Goal: Task Accomplishment & Management: Manage account settings

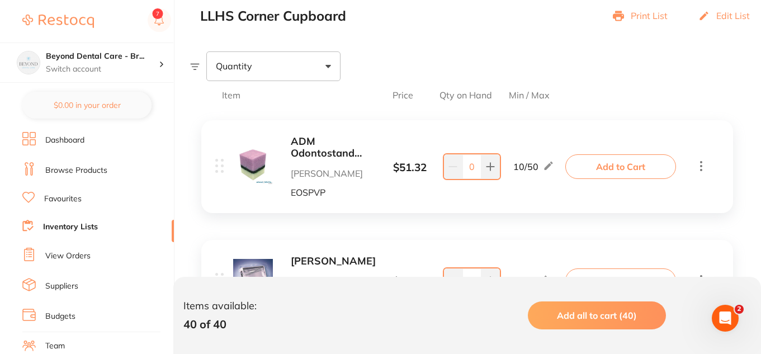
scroll to position [336, 0]
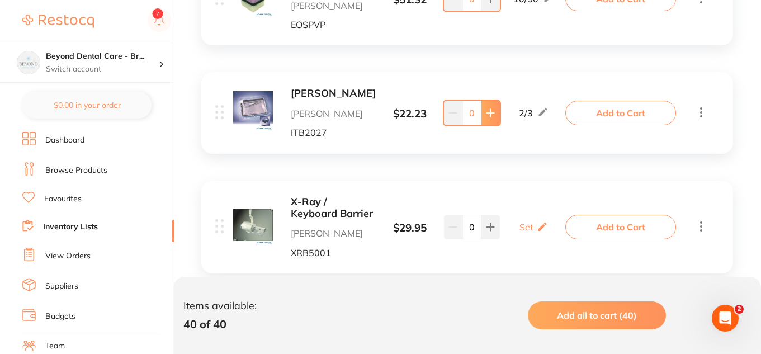
click at [482, 119] on button at bounding box center [491, 113] width 18 height 25
type input "1"
click at [495, 217] on button at bounding box center [491, 227] width 18 height 25
type input "1"
click at [526, 224] on p "Set" at bounding box center [527, 227] width 14 height 10
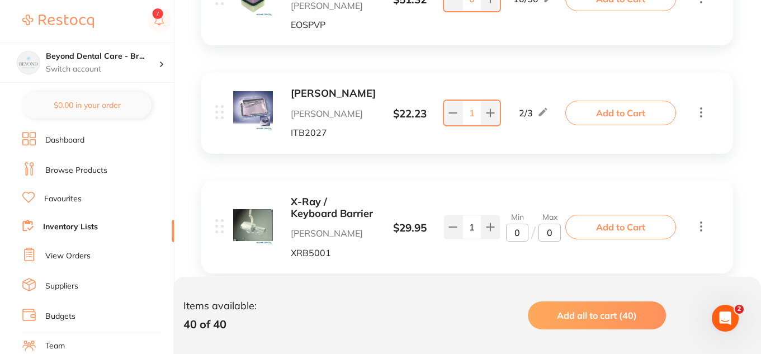
click at [522, 229] on input "0" at bounding box center [517, 233] width 22 height 18
type input "01"
click at [550, 232] on input "0" at bounding box center [550, 233] width 22 height 18
type input "02"
click at [511, 194] on div "X-Ray / Keyboard Barrier [PERSON_NAME] Dental XRB5001 $ 29.95 Min 1 / Max 2 1 M…" at bounding box center [467, 227] width 532 height 93
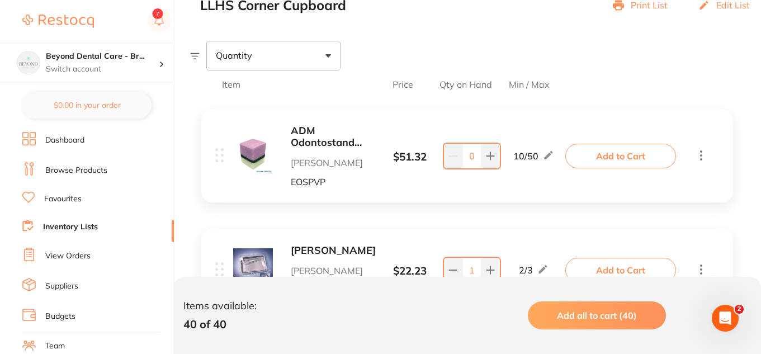
scroll to position [280, 0]
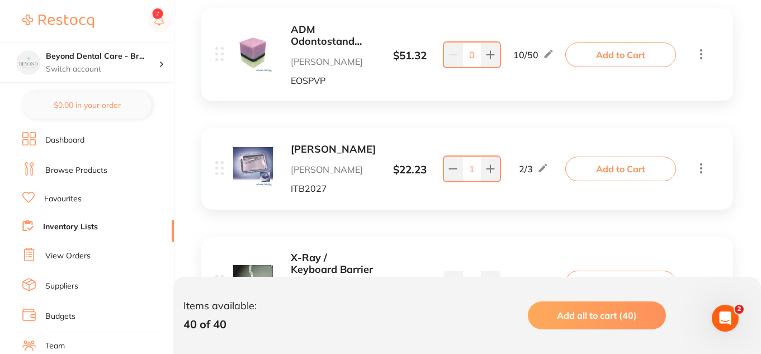
click at [477, 51] on input "0" at bounding box center [472, 55] width 19 height 25
type input "20"
click at [515, 133] on div "[PERSON_NAME] [PERSON_NAME] Dental ITB2027 $ 22.23 [DATE] 1 2 / 3 Add to Cart" at bounding box center [467, 168] width 532 height 81
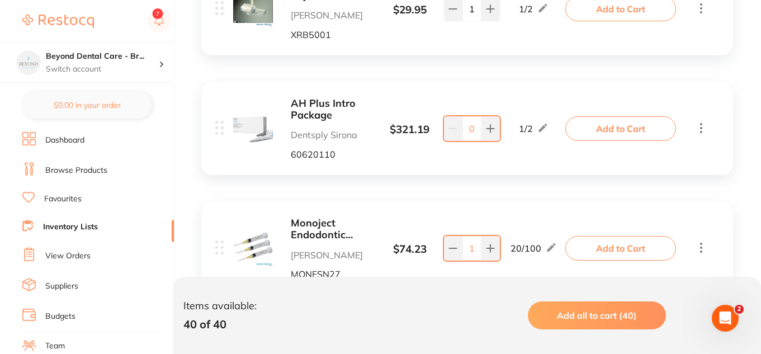
scroll to position [615, 0]
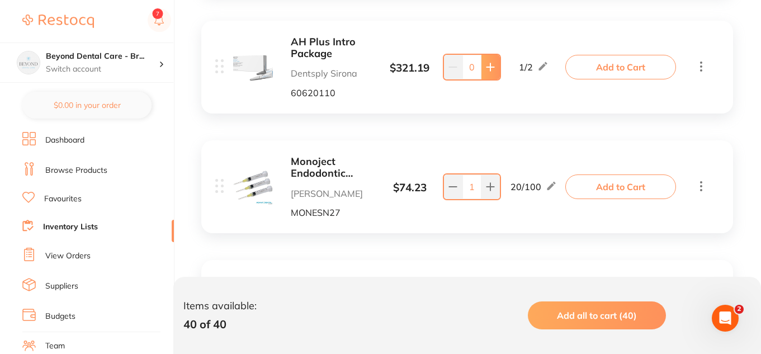
click at [482, 73] on button at bounding box center [491, 67] width 18 height 25
type input "1"
click at [470, 189] on input "1" at bounding box center [472, 187] width 19 height 25
click at [471, 188] on input "1" at bounding box center [472, 187] width 19 height 25
type input "40"
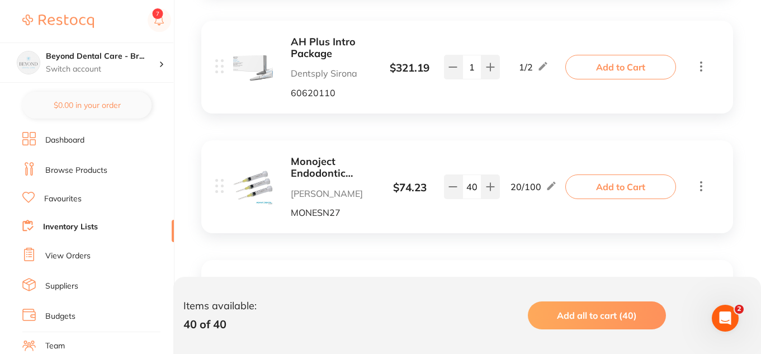
click at [449, 219] on div "Monoject Endodontic Syringes [PERSON_NAME] Dental MONESN27 $ 74.23 20 / 100 40 …" at bounding box center [467, 186] width 532 height 93
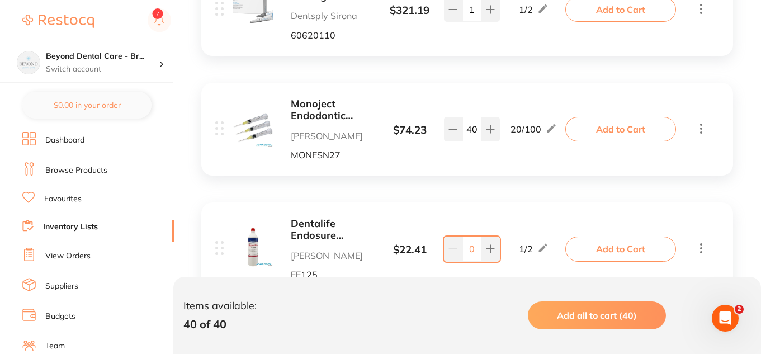
scroll to position [727, 0]
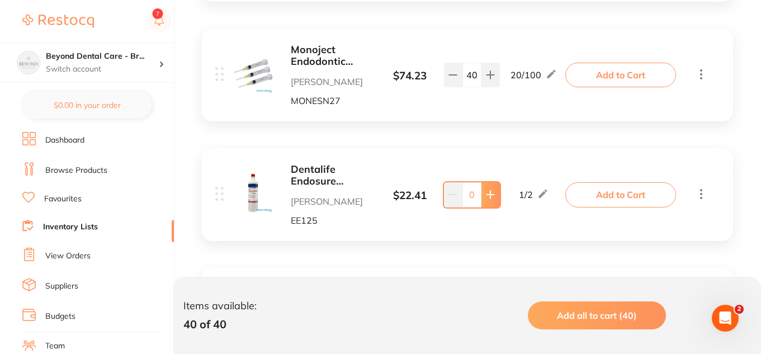
click at [484, 198] on button at bounding box center [491, 194] width 18 height 25
click at [484, 197] on button at bounding box center [491, 194] width 18 height 25
type input "2"
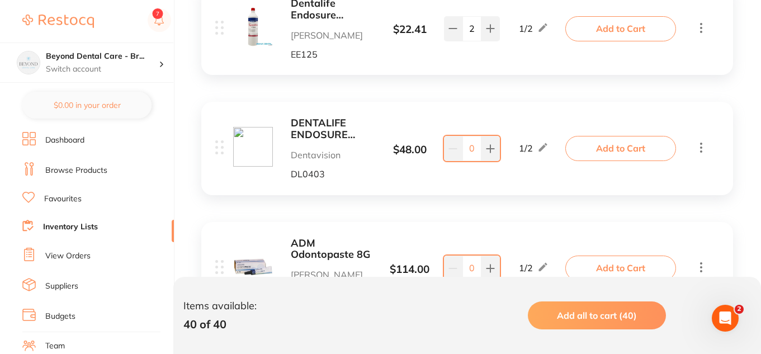
scroll to position [895, 0]
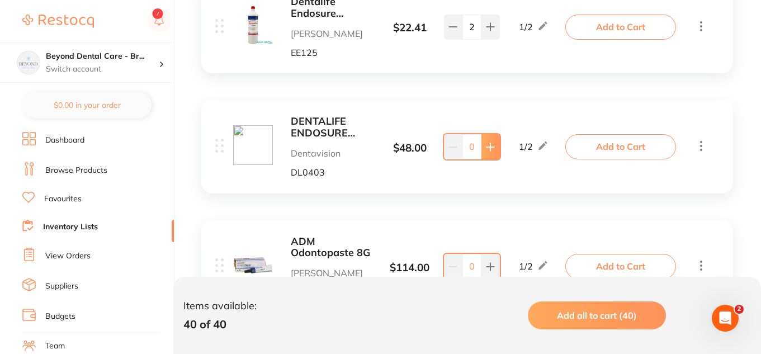
click at [482, 148] on button at bounding box center [491, 146] width 18 height 25
type input "2"
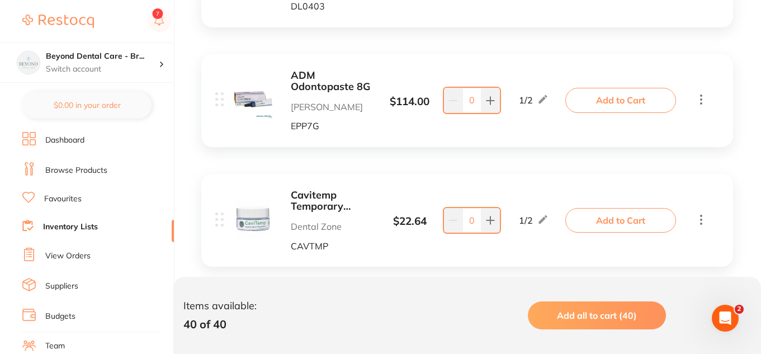
scroll to position [1063, 0]
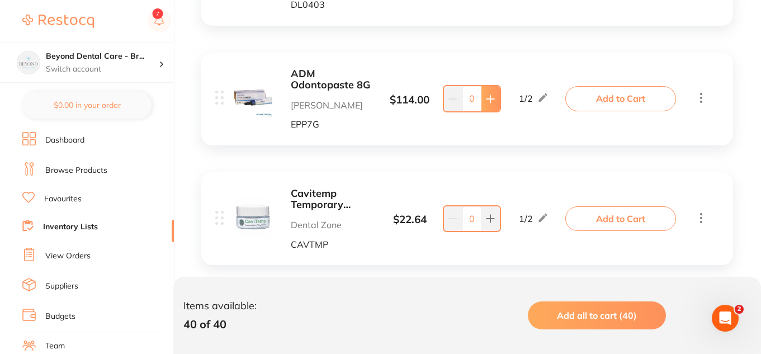
click at [488, 98] on icon at bounding box center [490, 98] width 7 height 7
type input "1"
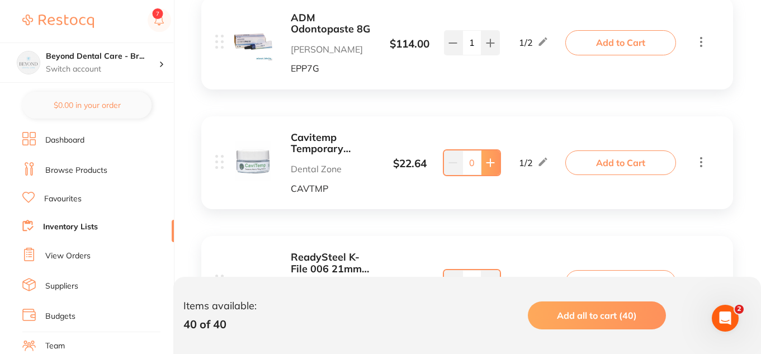
click at [489, 173] on button at bounding box center [491, 162] width 18 height 25
type input "2"
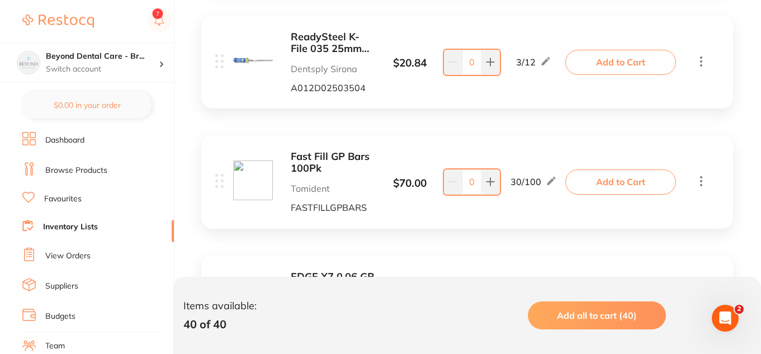
scroll to position [3245, 0]
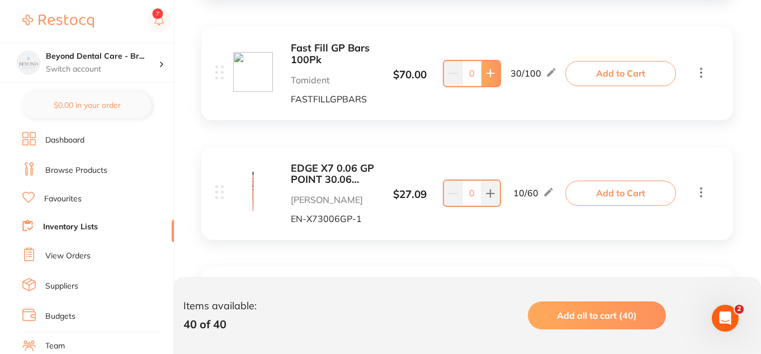
click at [488, 76] on icon at bounding box center [490, 73] width 9 height 9
type input "1"
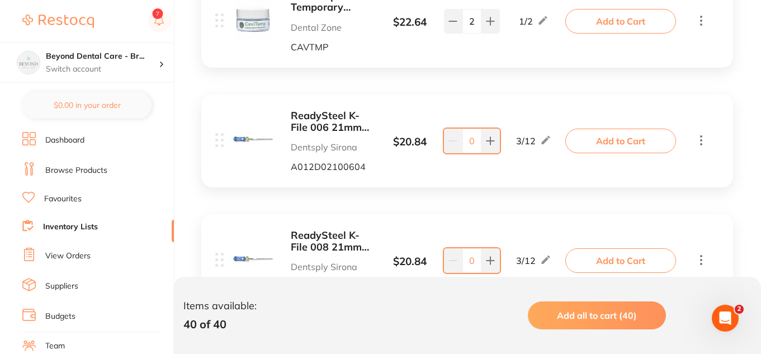
scroll to position [1273, 0]
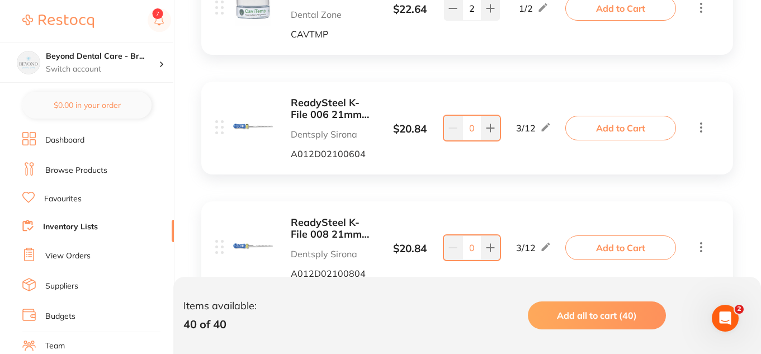
click at [474, 131] on input "0" at bounding box center [472, 128] width 19 height 25
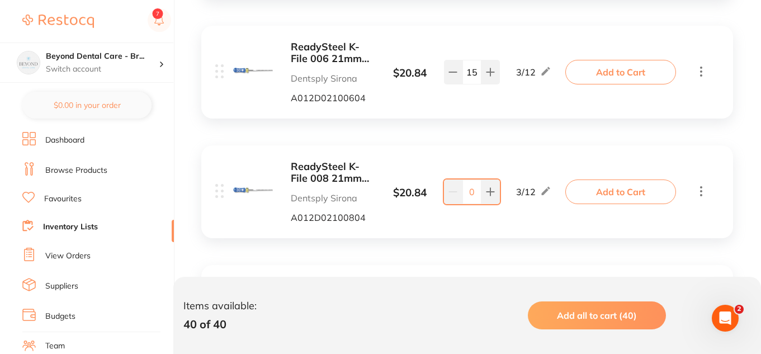
click at [430, 116] on div "ReadySteel K-File 006 21mm Blister of 6 Dentsply Sirona A012D02100604 $ 20.84 3…" at bounding box center [467, 72] width 532 height 93
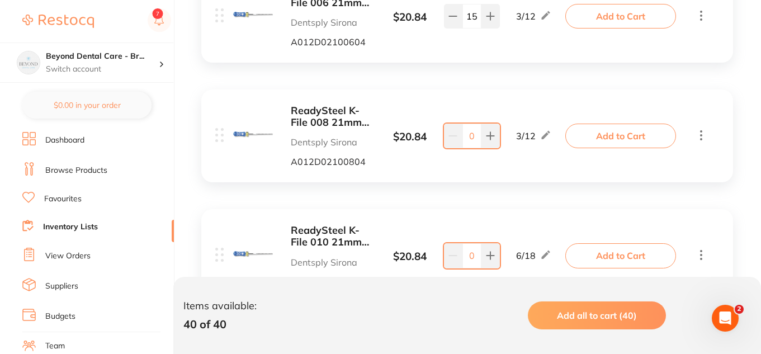
scroll to position [1329, 0]
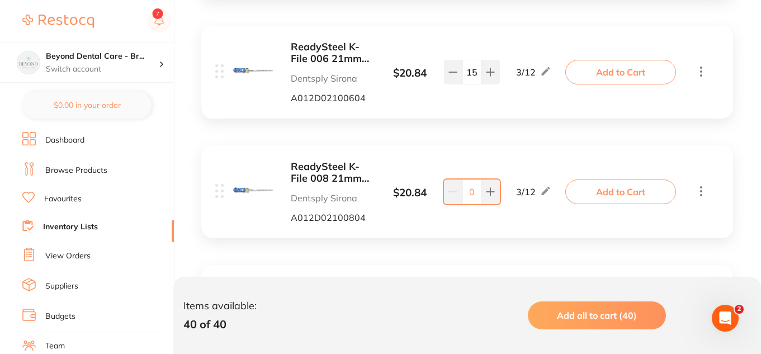
click at [472, 74] on input "15" at bounding box center [472, 72] width 19 height 25
type input "6"
click at [470, 187] on input "0" at bounding box center [472, 192] width 19 height 25
click at [472, 189] on input "0" at bounding box center [472, 192] width 19 height 25
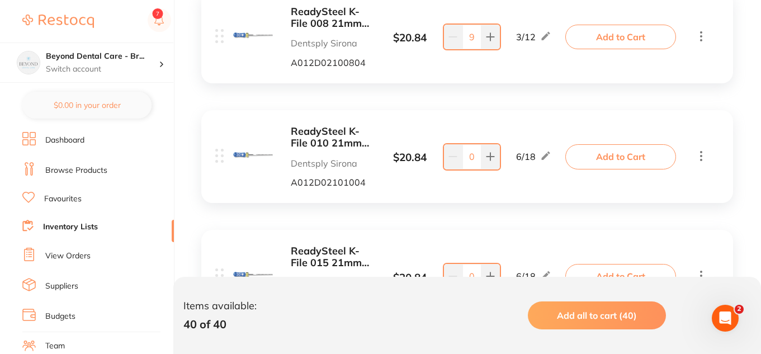
scroll to position [1497, 0]
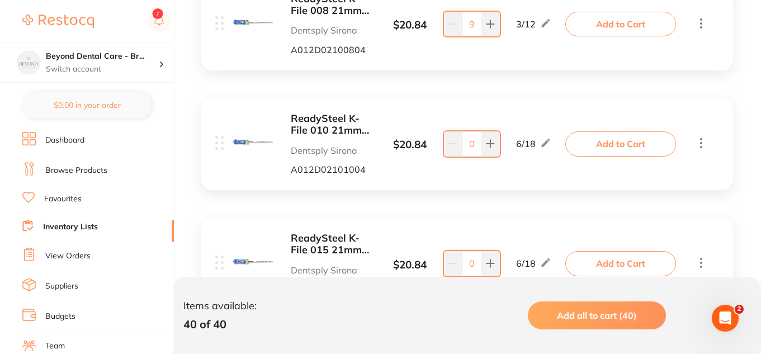
type input "9"
click at [471, 148] on input "0" at bounding box center [472, 143] width 19 height 25
click at [475, 147] on input "0" at bounding box center [472, 143] width 19 height 25
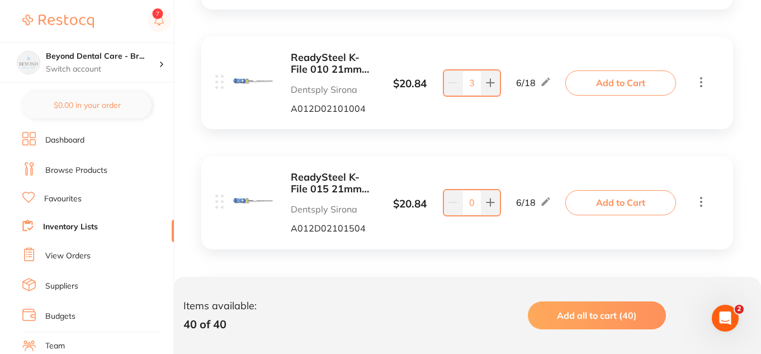
scroll to position [1665, 0]
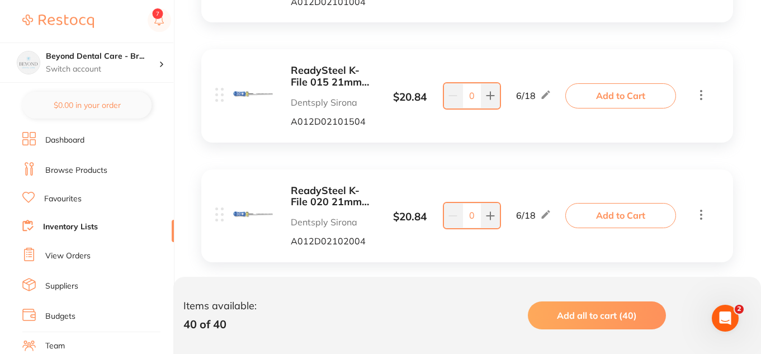
type input "3"
click at [477, 101] on input "0" at bounding box center [472, 95] width 19 height 25
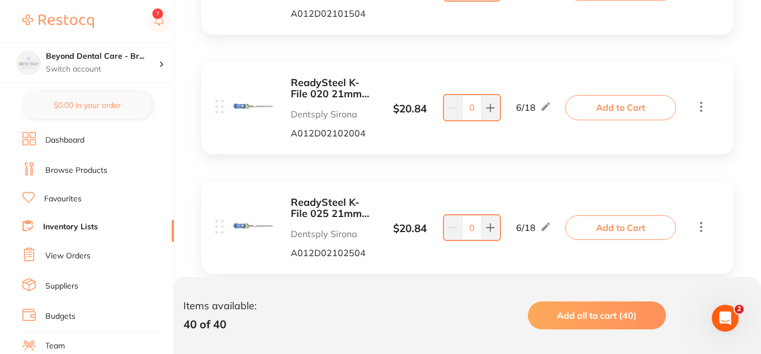
scroll to position [1777, 0]
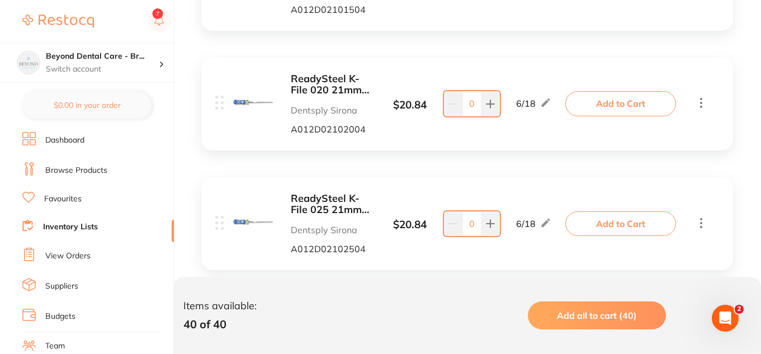
type input "2"
click at [476, 107] on input "0" at bounding box center [472, 103] width 19 height 25
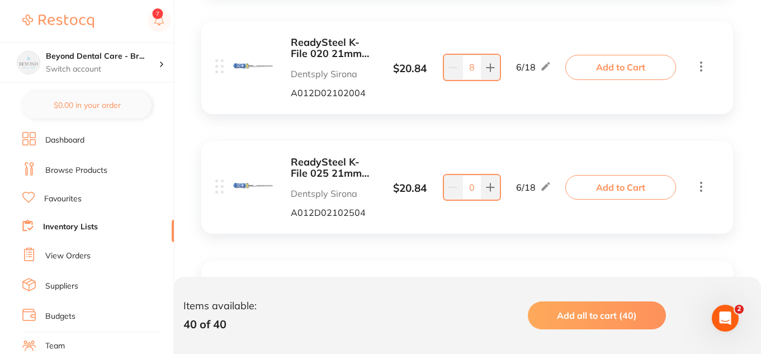
scroll to position [1833, 0]
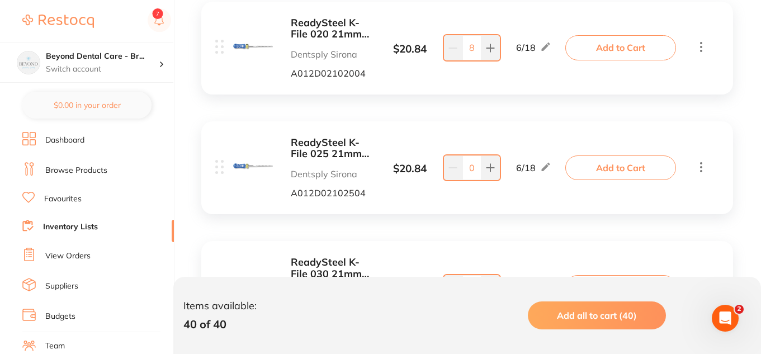
type input "8"
click at [477, 169] on input "0" at bounding box center [472, 168] width 19 height 25
type input "20"
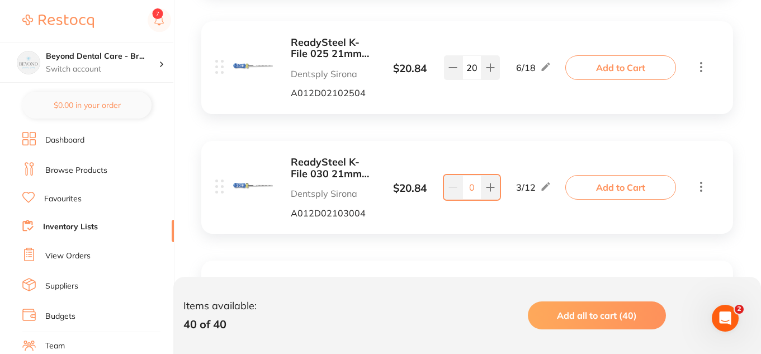
scroll to position [1944, 0]
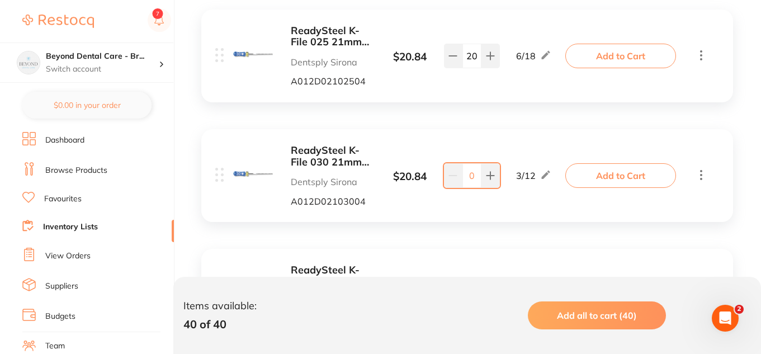
click at [474, 177] on input "0" at bounding box center [472, 175] width 19 height 25
type input "3"
click at [503, 271] on div "ReadySteel K-File 035 21mm Blister of 6 Dentsply Sirona A012D02103504 $ 20.84 3…" at bounding box center [392, 296] width 354 height 62
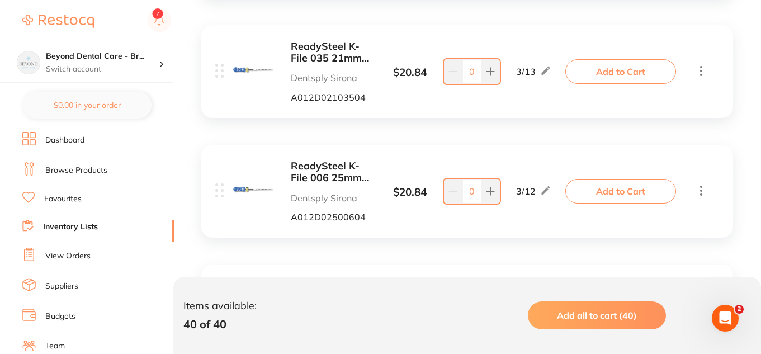
click at [474, 74] on input "0" at bounding box center [472, 71] width 19 height 25
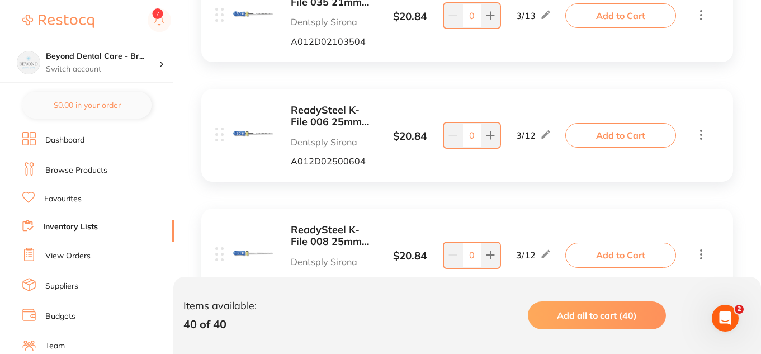
click at [475, 139] on input "0" at bounding box center [472, 135] width 19 height 25
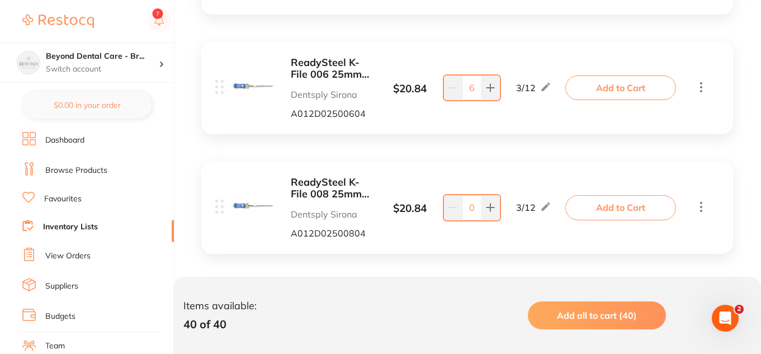
scroll to position [2336, 0]
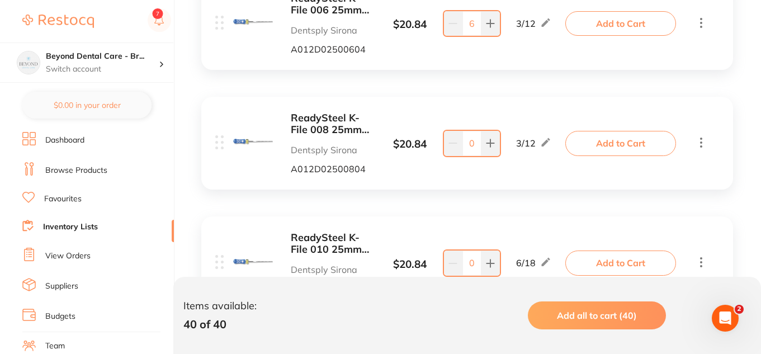
type input "6"
click at [478, 143] on input "0" at bounding box center [472, 143] width 19 height 25
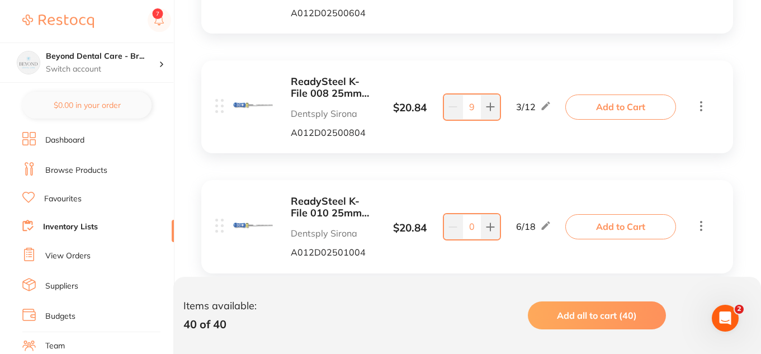
scroll to position [2392, 0]
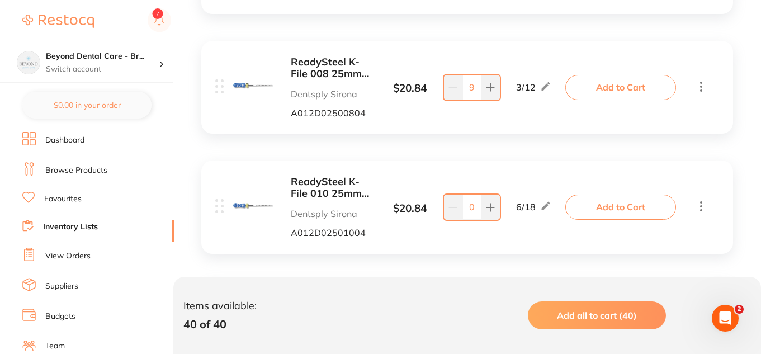
type input "9"
click at [476, 204] on input "0" at bounding box center [472, 207] width 19 height 25
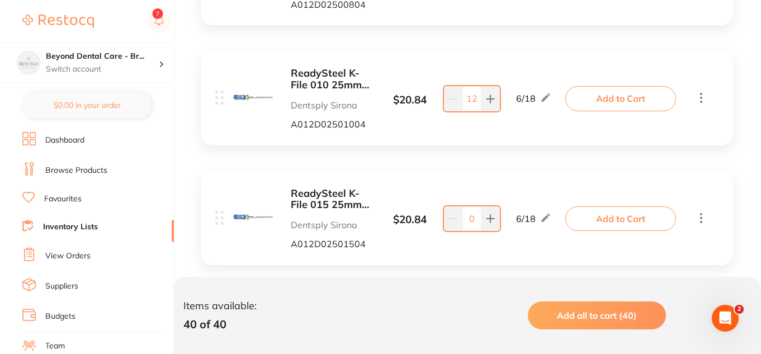
scroll to position [2504, 0]
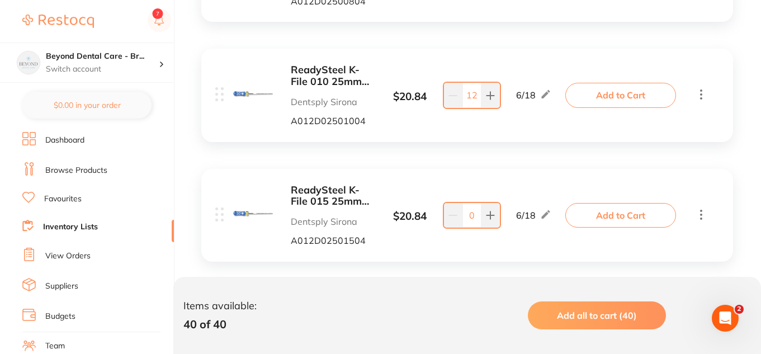
type input "12"
click at [477, 219] on input "0" at bounding box center [472, 215] width 19 height 25
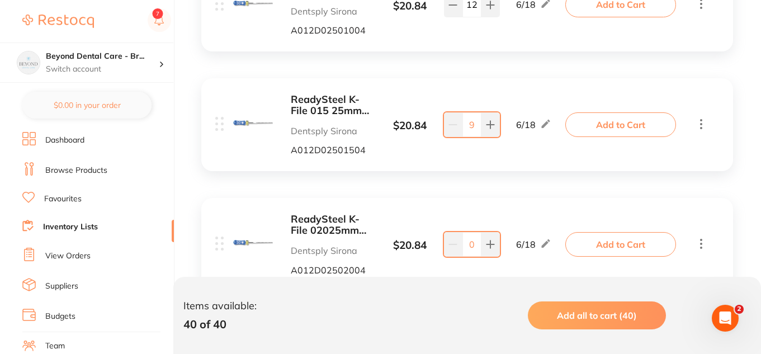
scroll to position [2616, 0]
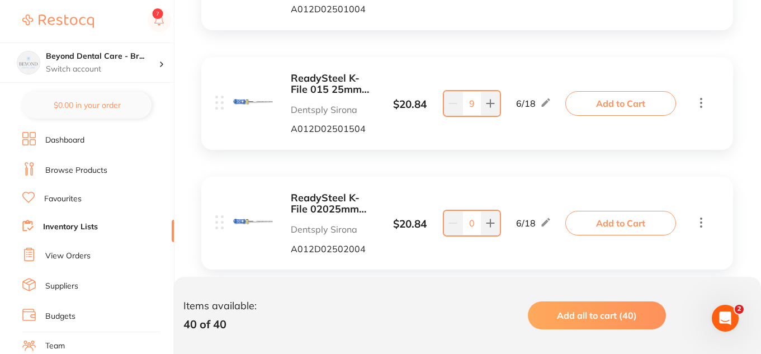
type input "9"
click at [473, 227] on input "0" at bounding box center [472, 223] width 19 height 25
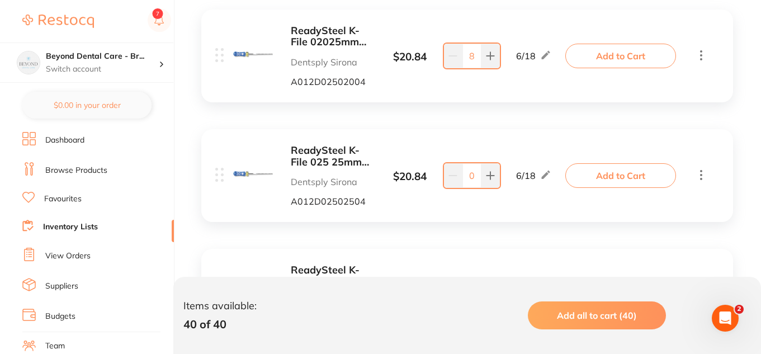
scroll to position [2784, 0]
type input "8"
click at [476, 178] on input "0" at bounding box center [472, 175] width 19 height 25
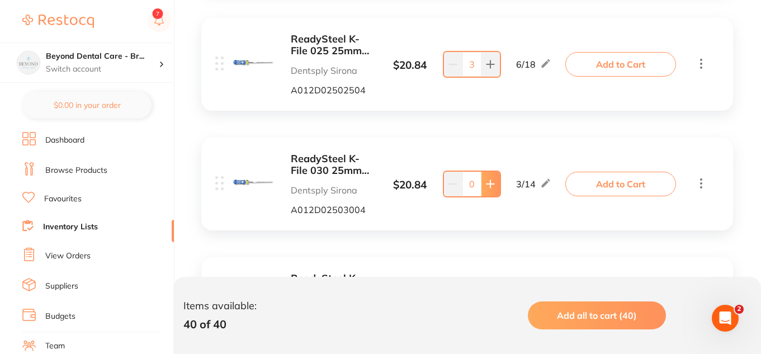
scroll to position [2895, 0]
type input "3"
click at [477, 182] on input "0" at bounding box center [472, 183] width 19 height 25
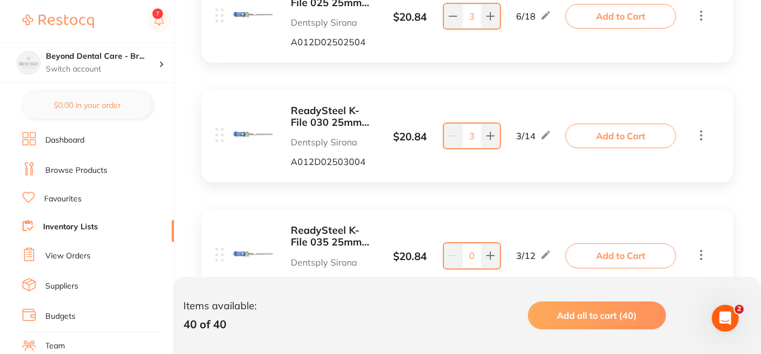
scroll to position [3007, 0]
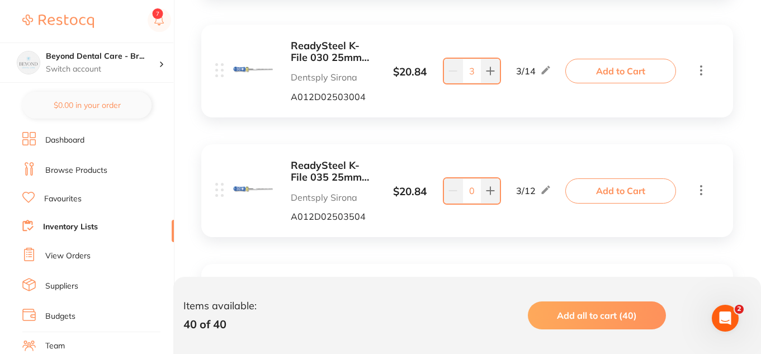
type input "3"
click at [474, 194] on input "0" at bounding box center [472, 190] width 19 height 25
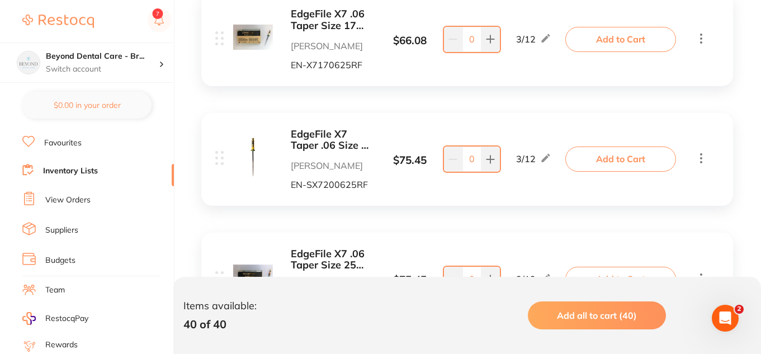
scroll to position [4014, 0]
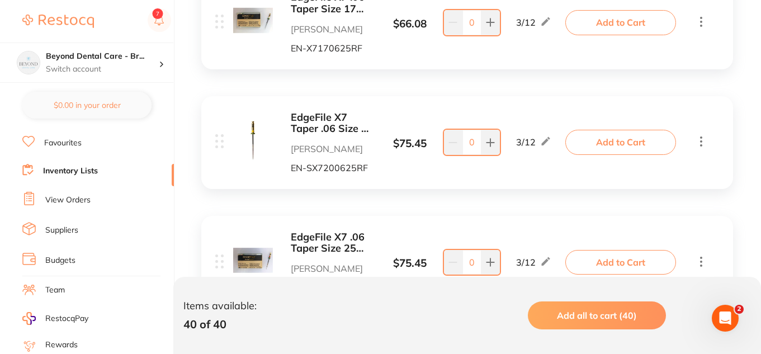
click at [123, 178] on li "Inventory Lists" at bounding box center [98, 171] width 152 height 15
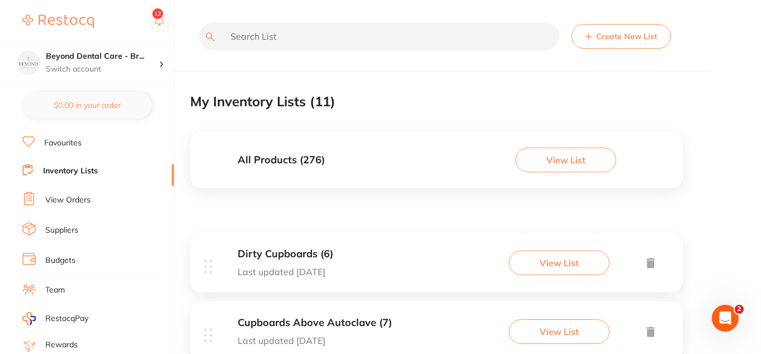
click at [107, 165] on li "Inventory Lists" at bounding box center [98, 171] width 152 height 15
click at [79, 169] on link "Inventory Lists" at bounding box center [70, 171] width 55 height 11
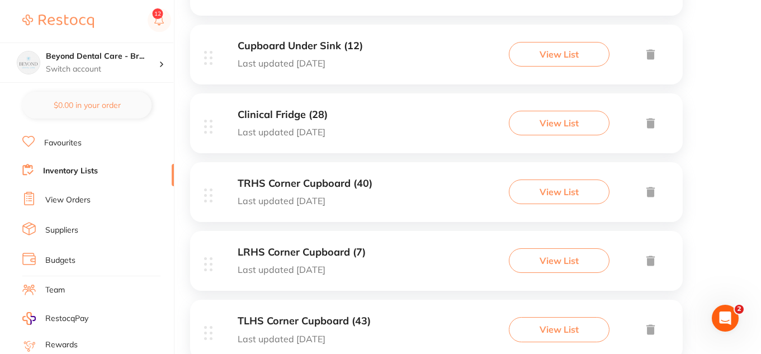
scroll to position [503, 0]
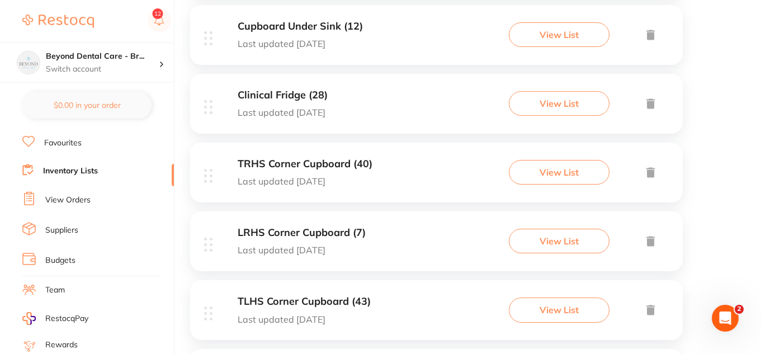
click at [298, 306] on h3 "TLHS Corner Cupboard (43)" at bounding box center [304, 302] width 133 height 12
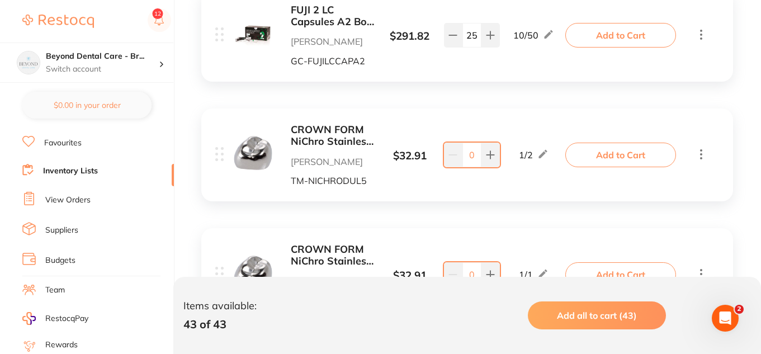
scroll to position [895, 0]
